Goal: Transaction & Acquisition: Purchase product/service

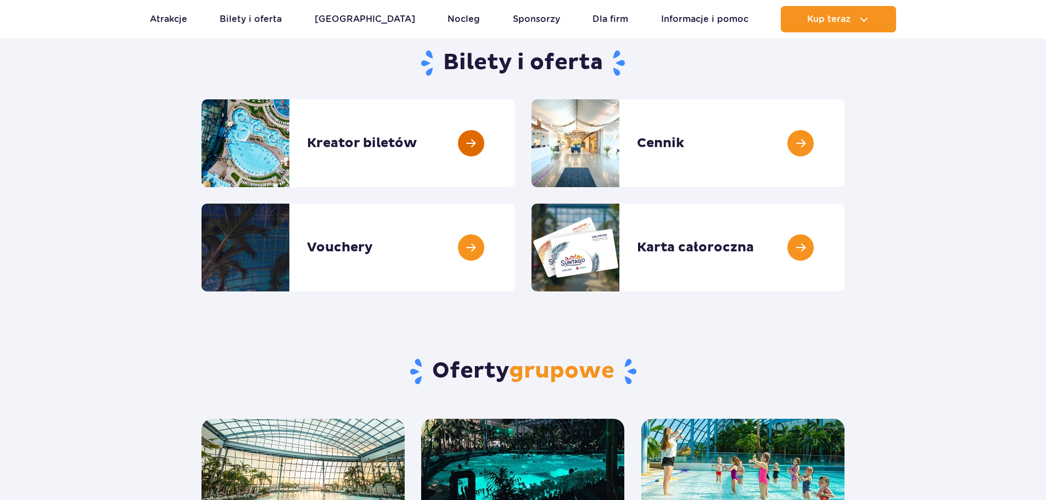
scroll to position [110, 0]
click at [515, 143] on link at bounding box center [515, 143] width 0 height 88
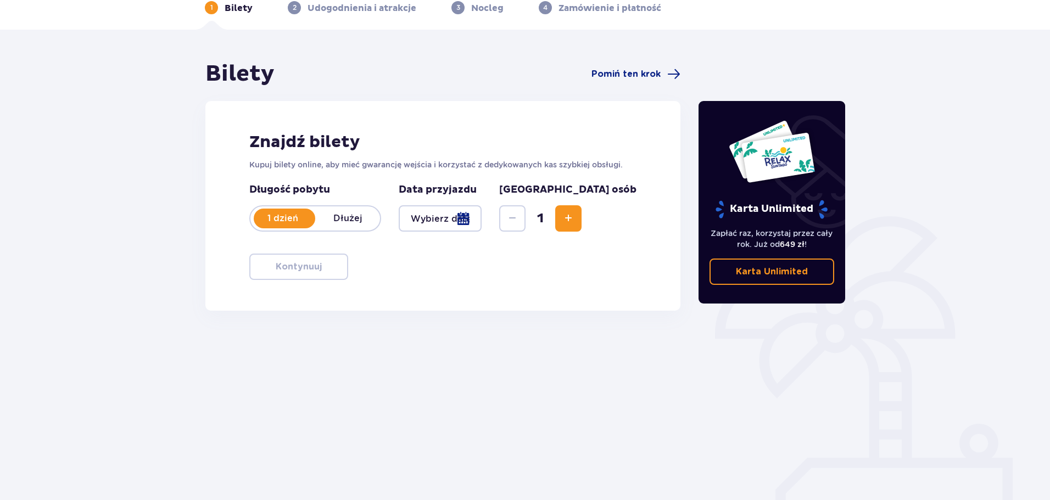
scroll to position [59, 0]
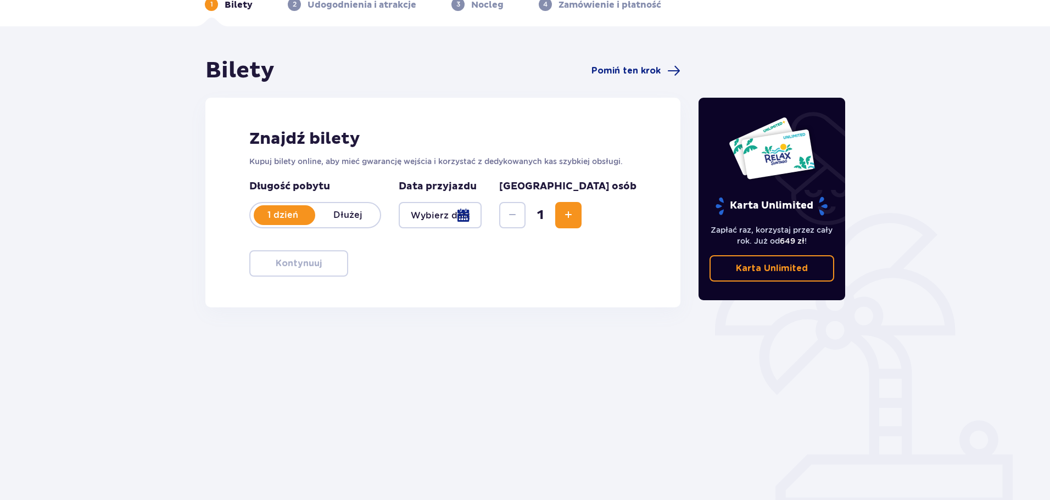
click at [575, 215] on span "Zwiększ" at bounding box center [568, 215] width 13 height 13
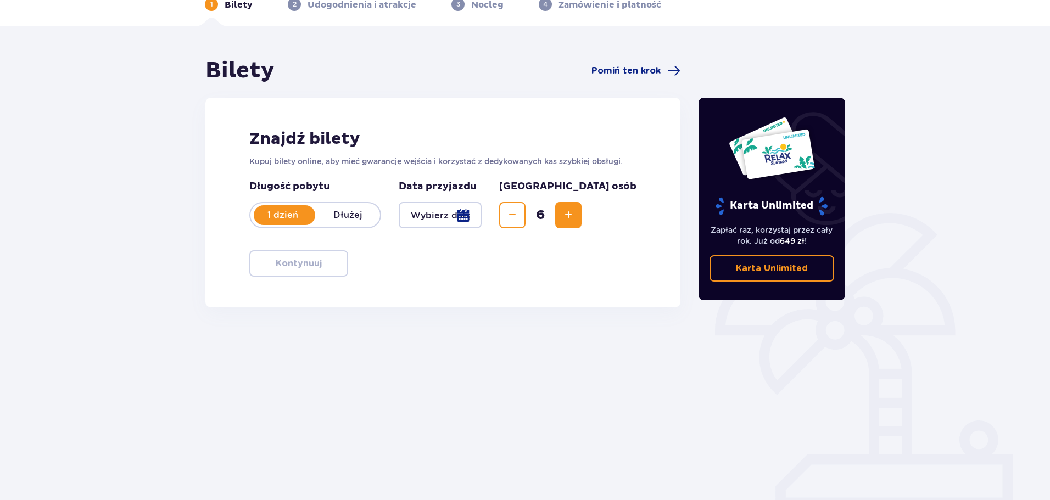
click at [481, 228] on div at bounding box center [440, 215] width 83 height 26
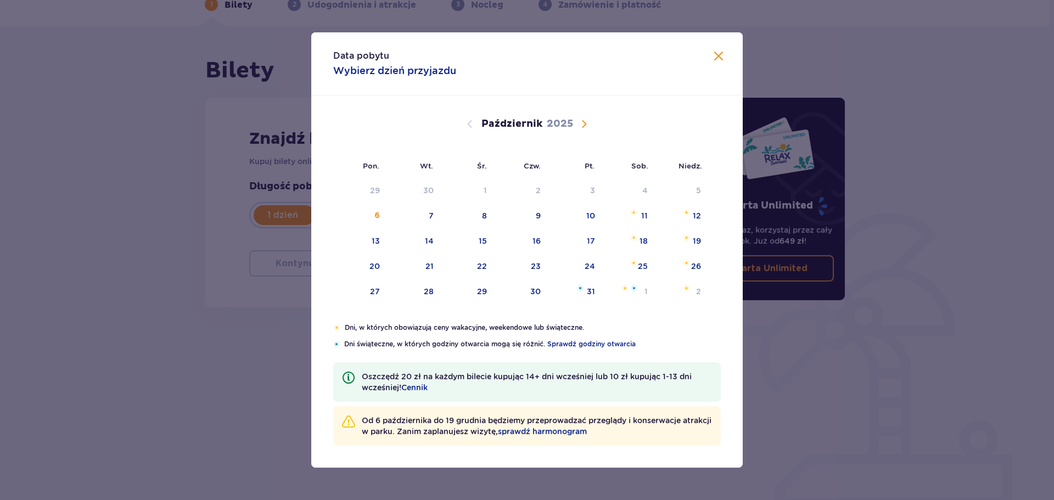
click at [588, 117] on span "Następny miesiąc" at bounding box center [584, 123] width 13 height 13
click at [369, 294] on div "29" at bounding box center [374, 291] width 10 height 11
type input "29.12.25"
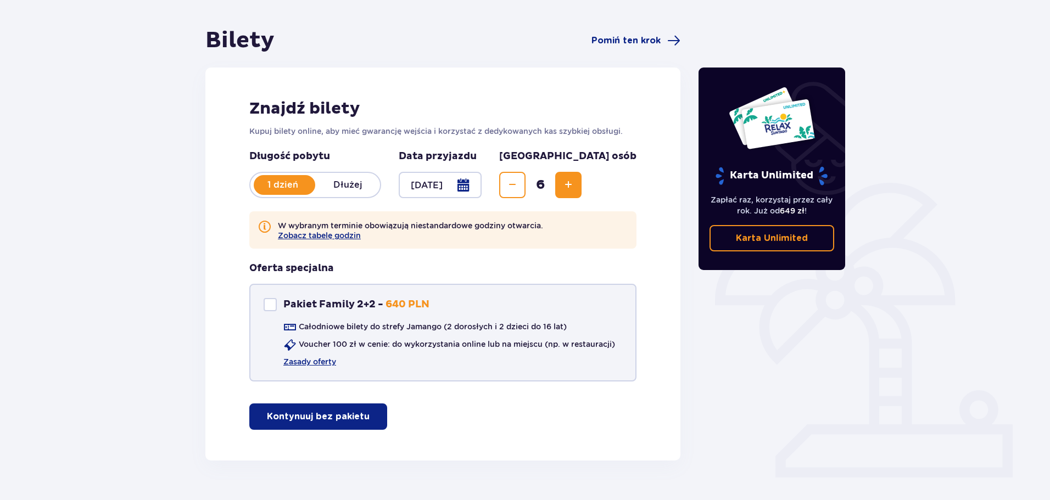
scroll to position [116, 0]
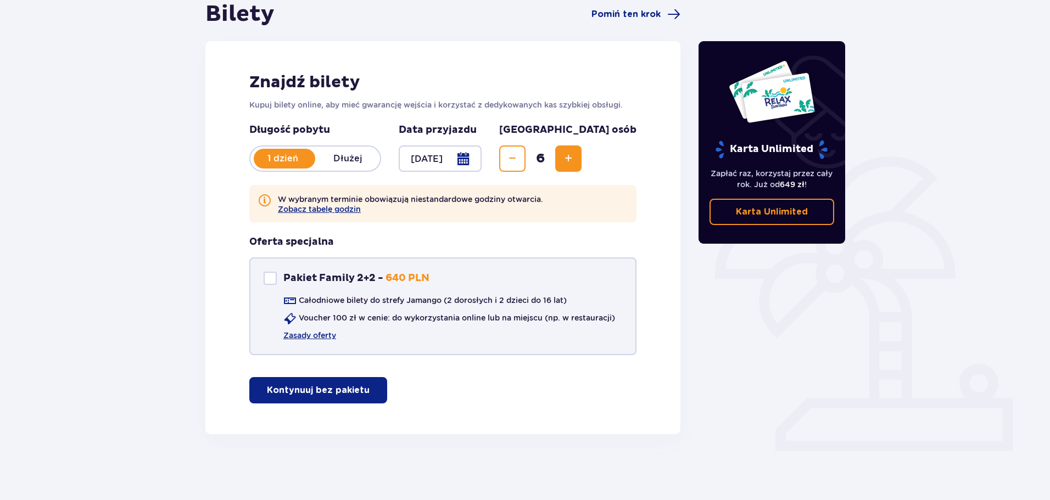
click at [269, 280] on div "Pakiet Family 2+2" at bounding box center [270, 278] width 13 height 13
click at [271, 276] on span at bounding box center [270, 278] width 7 height 7
checkbox input "false"
click at [340, 400] on button "Kontynuuj bez pakietu" at bounding box center [318, 390] width 138 height 26
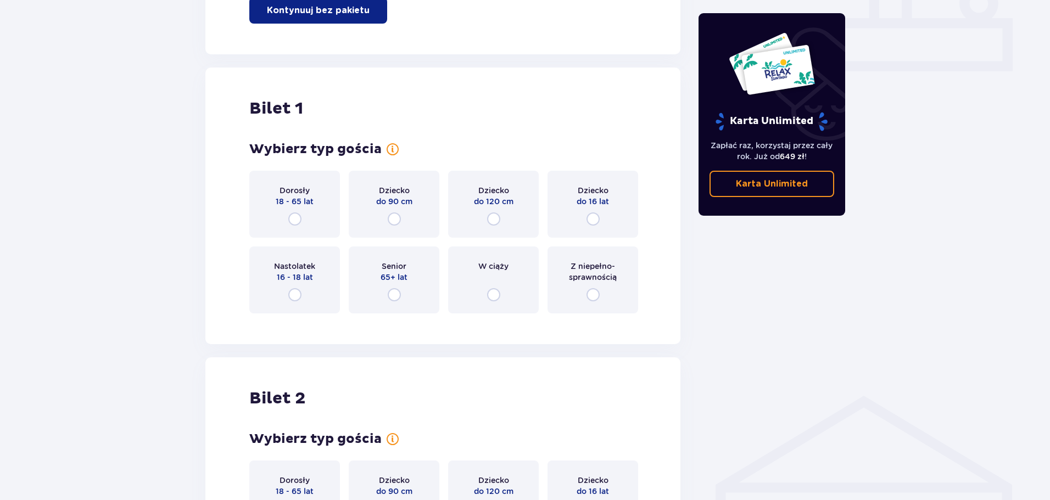
scroll to position [550, 0]
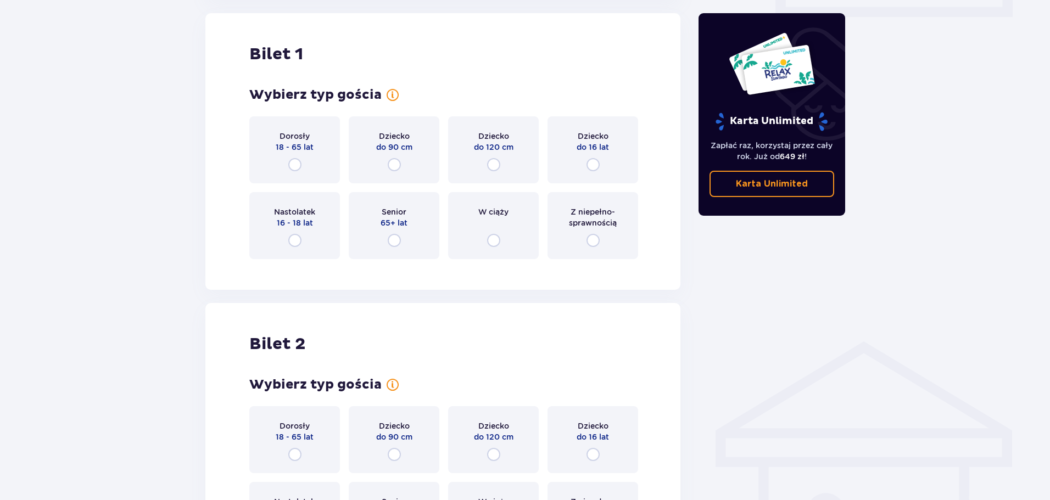
click at [322, 160] on div "Dorosły 18 - 65 lat" at bounding box center [294, 149] width 91 height 67
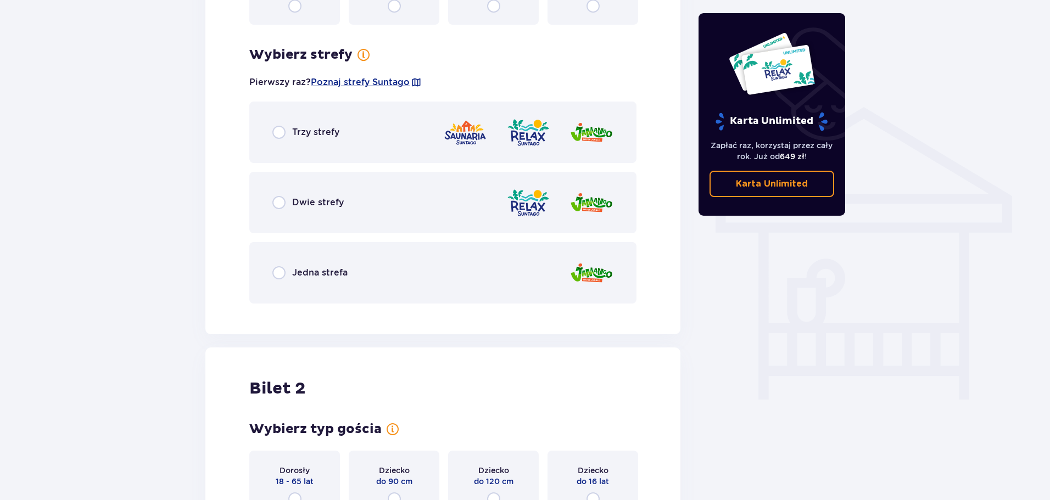
scroll to position [818, 0]
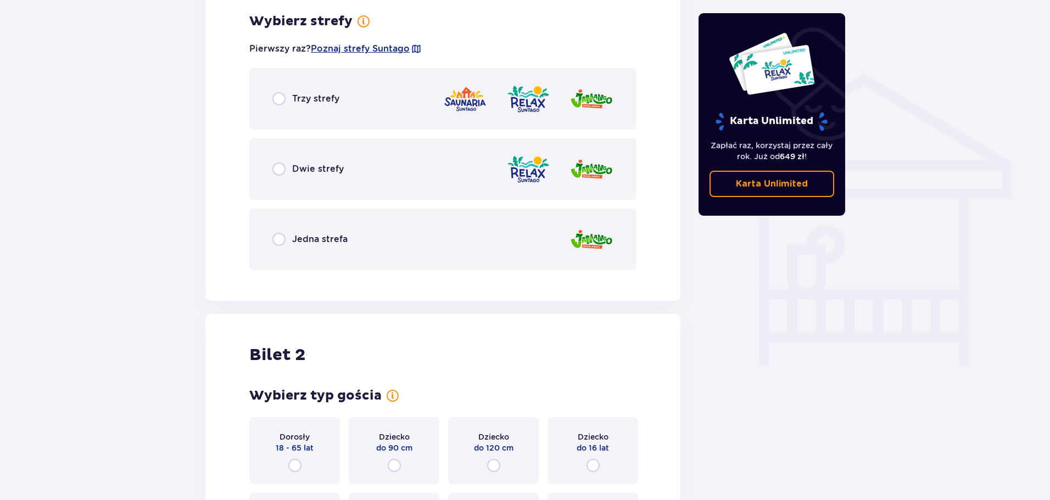
click at [279, 104] on input "radio" at bounding box center [278, 98] width 13 height 13
radio input "true"
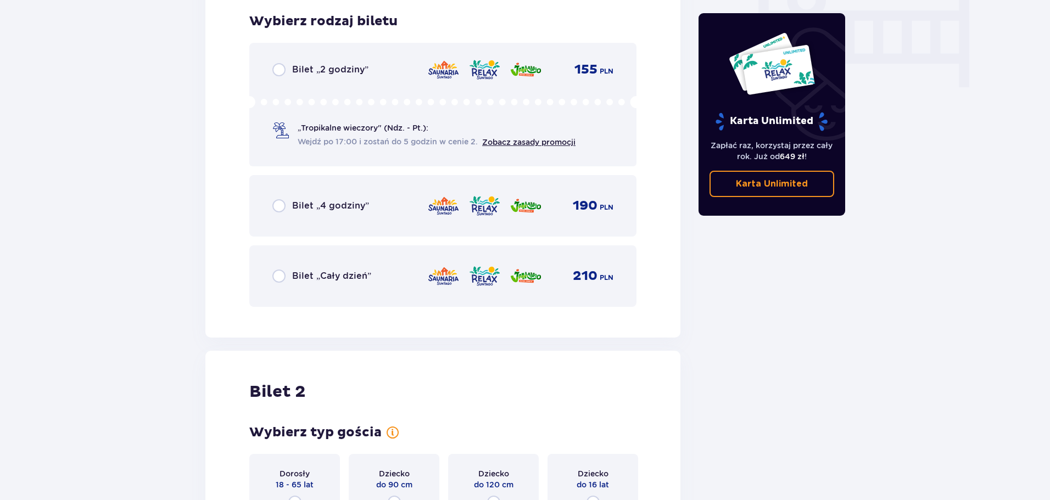
scroll to position [1042, 0]
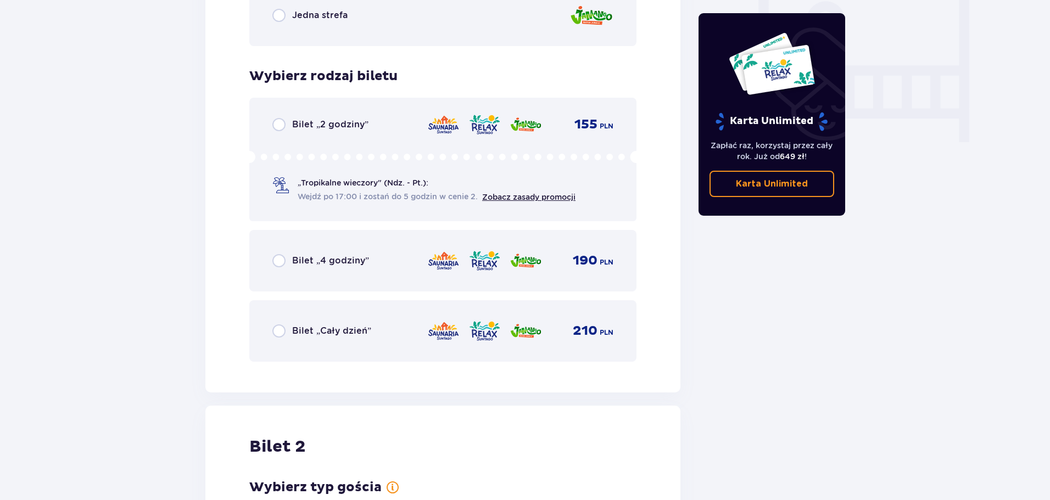
click at [375, 332] on div "Bilet „Cały dzień” 210 PLN" at bounding box center [442, 330] width 341 height 23
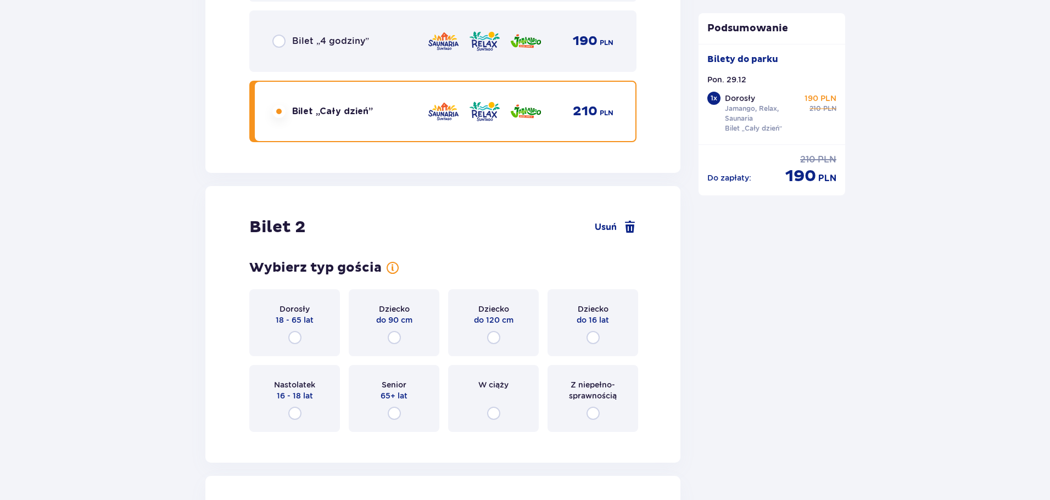
scroll to position [1105, 0]
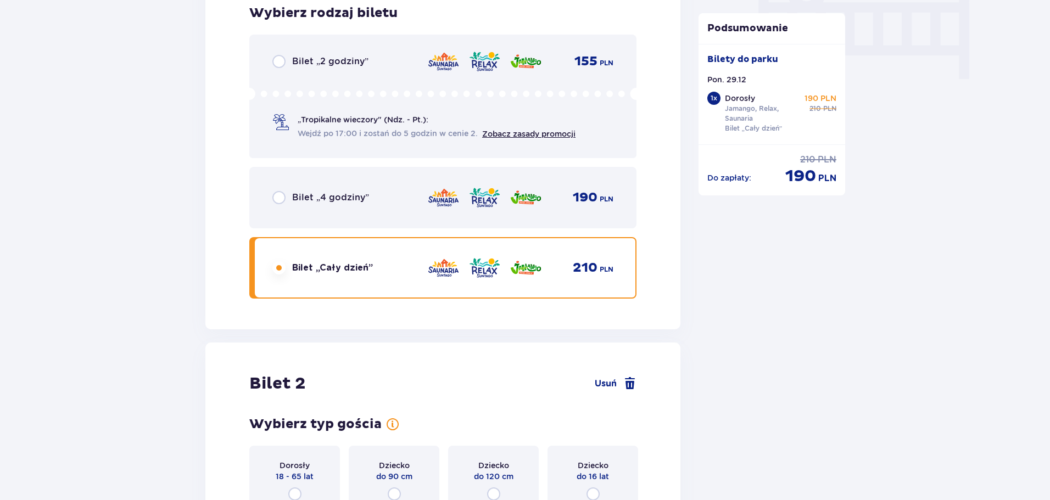
click at [323, 223] on div "Bilet „4 godziny” 190 PLN" at bounding box center [442, 197] width 387 height 61
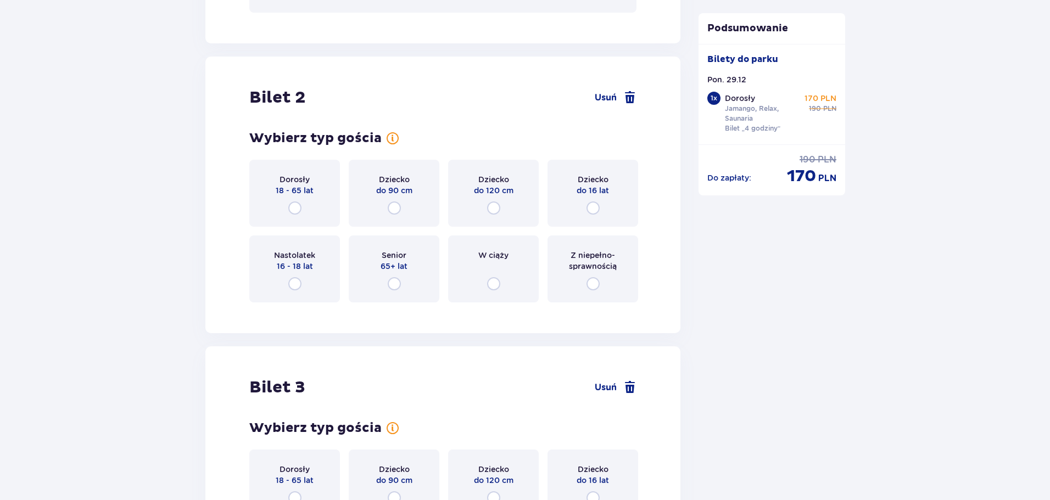
scroll to position [1215, 0]
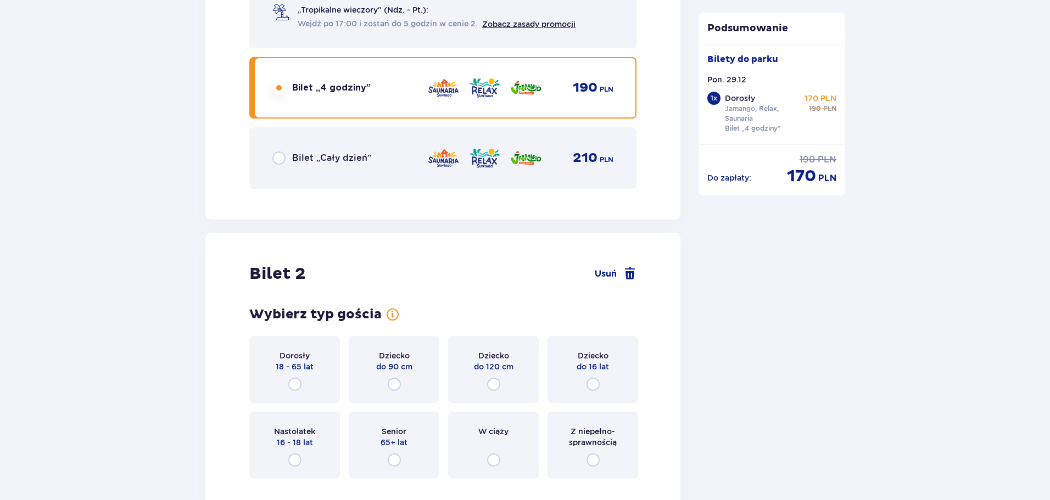
click at [631, 171] on div "Bilet „Cały dzień” 210 PLN" at bounding box center [442, 157] width 387 height 61
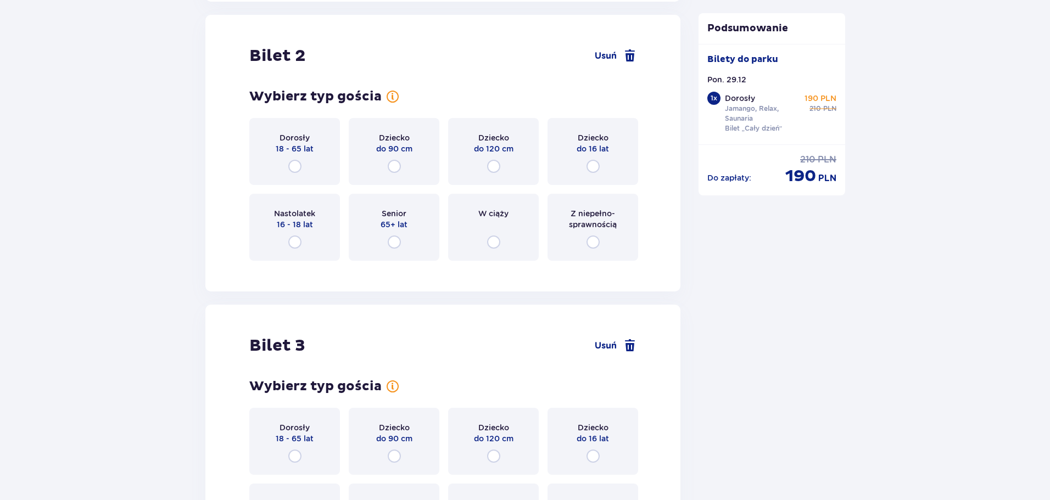
scroll to position [1434, 0]
click at [324, 138] on div "Dorosły 18 - 65 lat" at bounding box center [294, 149] width 91 height 67
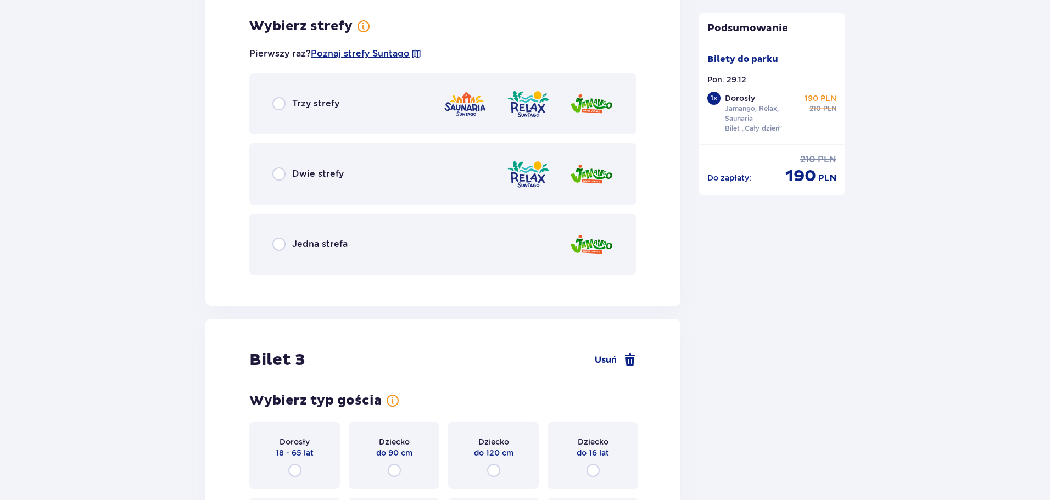
scroll to position [1702, 0]
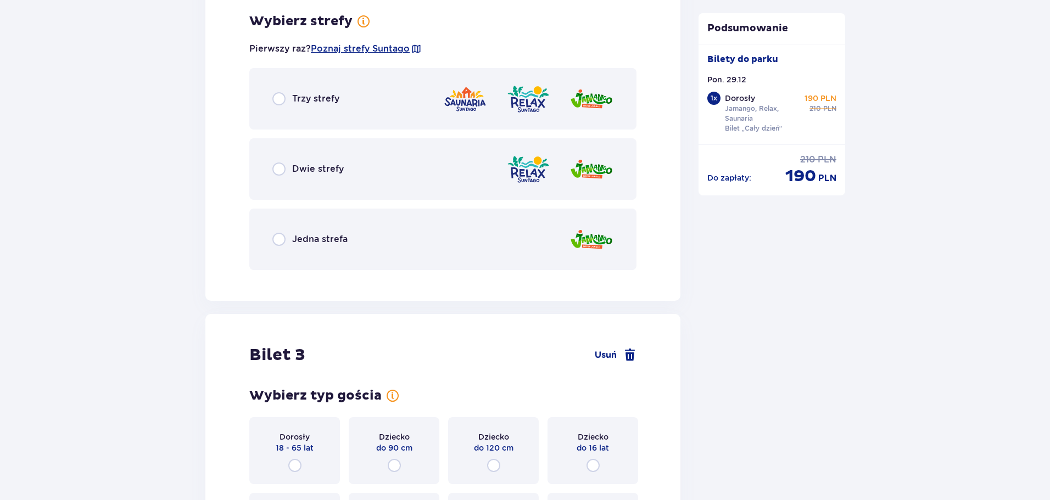
click at [356, 130] on div "Trzy strefy Dwie strefy Jedna strefa" at bounding box center [442, 169] width 387 height 202
click at [359, 120] on div "Trzy strefy" at bounding box center [442, 98] width 387 height 61
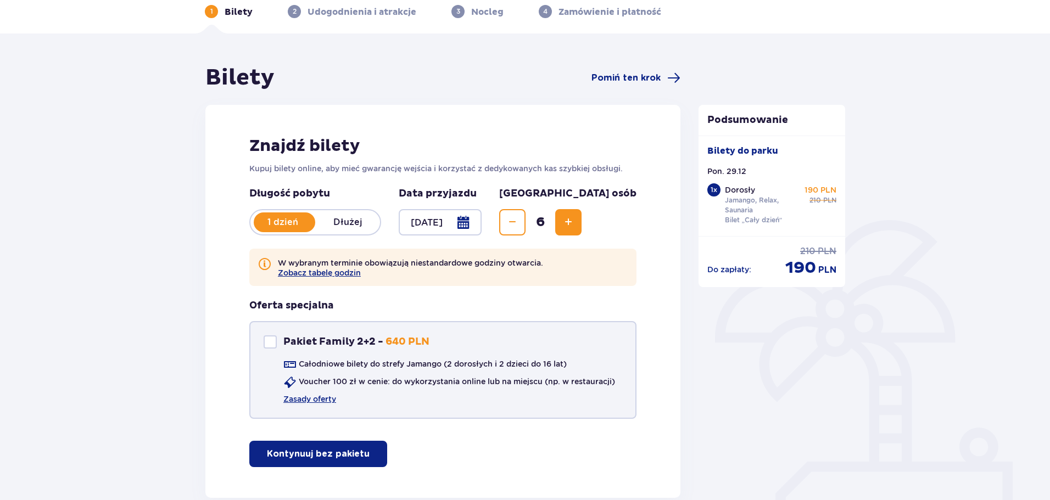
scroll to position [0, 0]
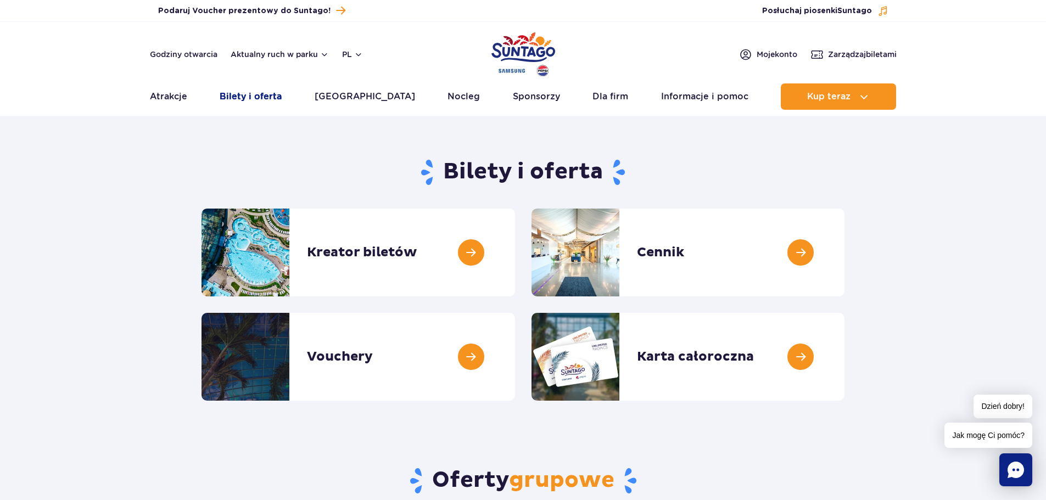
click at [262, 89] on link "Bilety i oferta" at bounding box center [251, 96] width 62 height 26
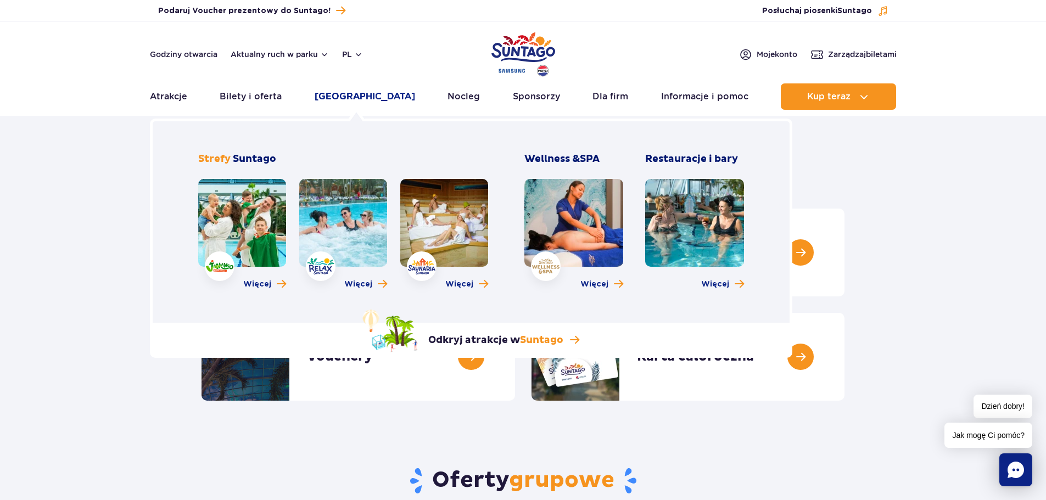
click at [372, 94] on link "[GEOGRAPHIC_DATA]" at bounding box center [365, 96] width 100 height 26
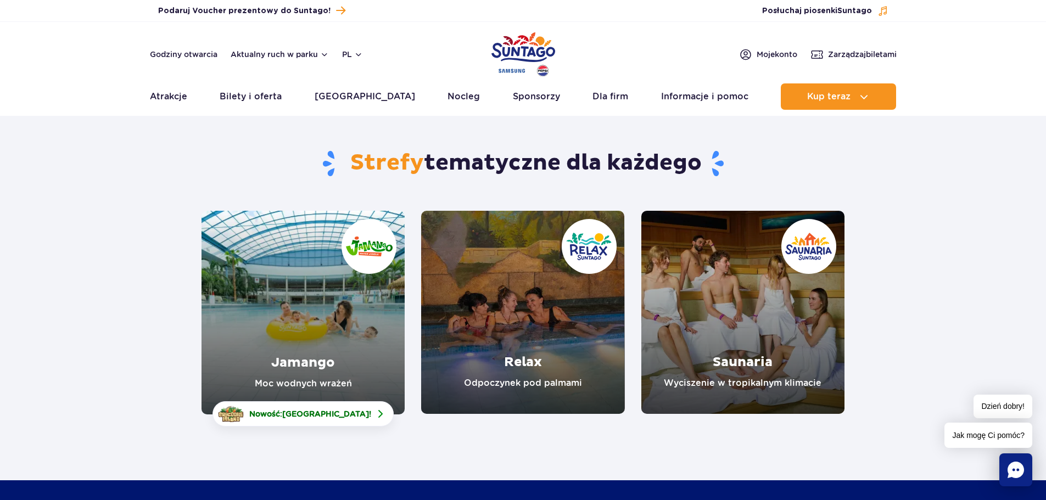
click at [37, 205] on section "Strefy tematyczne dla każdego Jamango Moc wodnych wrażeń Nowość: Crocodile Isla…" at bounding box center [523, 268] width 1046 height 291
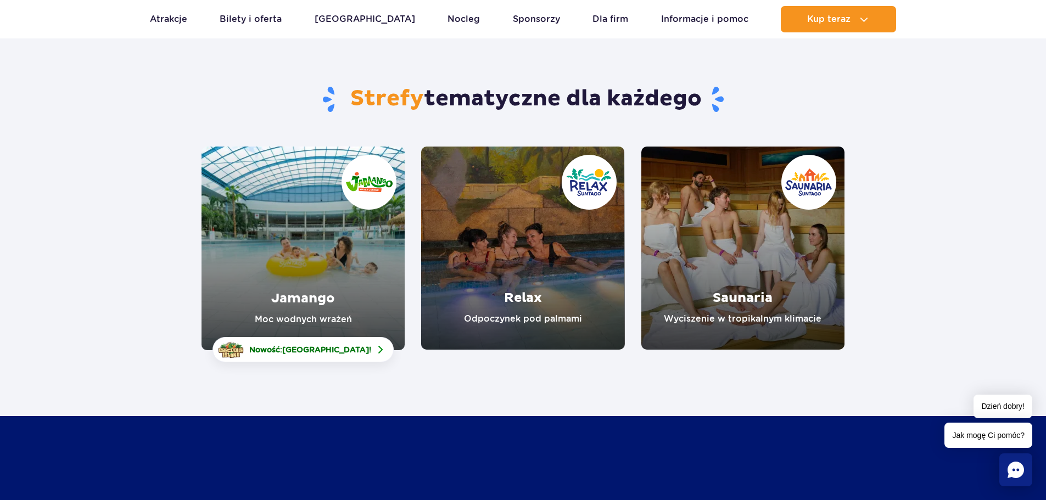
scroll to position [110, 0]
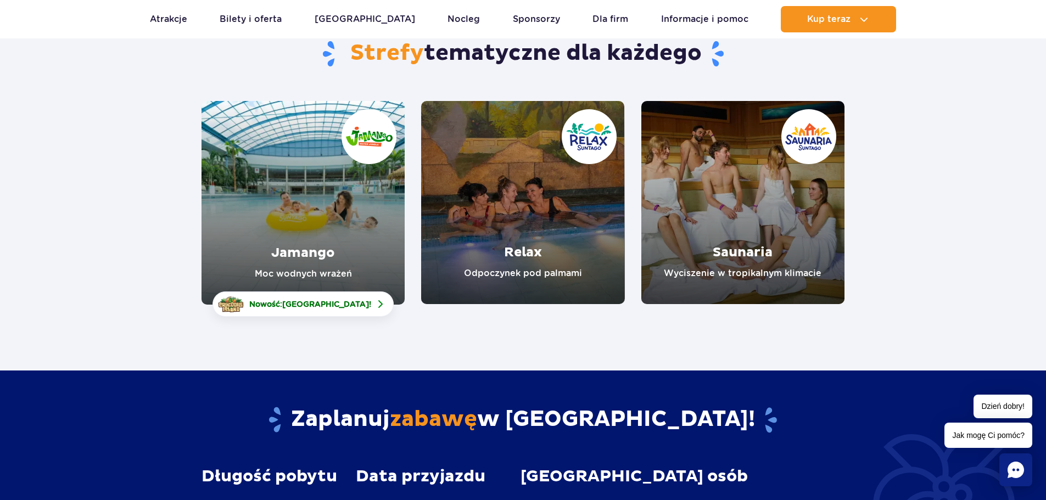
click at [350, 261] on link "Jamango" at bounding box center [302, 203] width 203 height 204
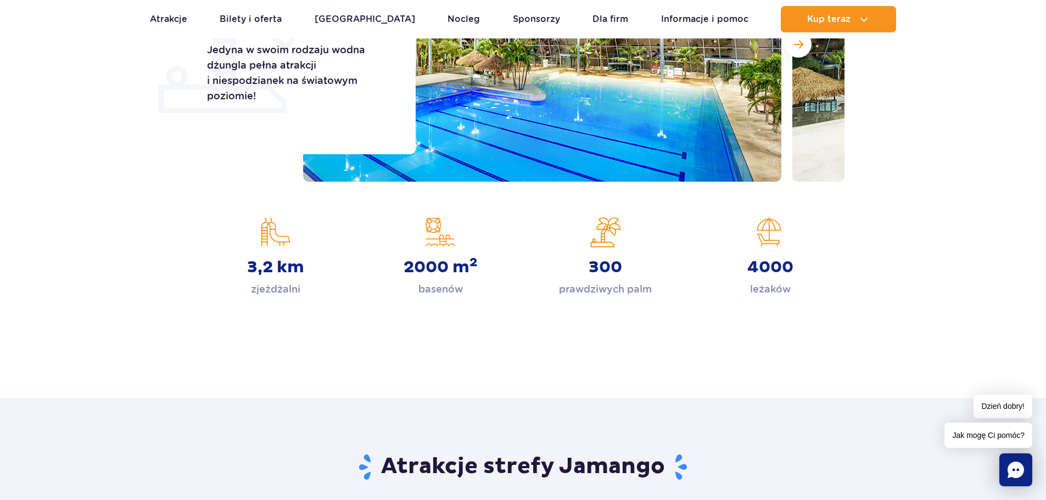
scroll to position [220, 0]
